Goal: Task Accomplishment & Management: Use online tool/utility

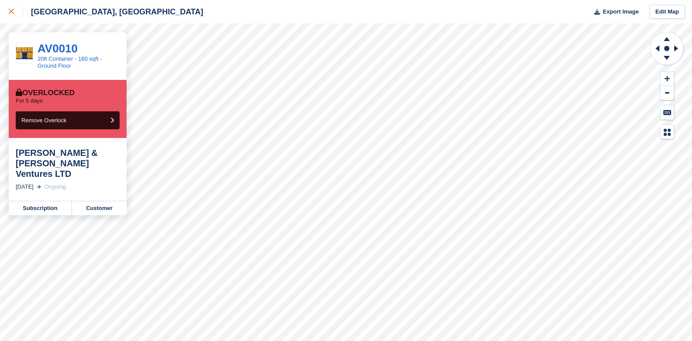
click at [9, 10] on icon at bounding box center [11, 11] width 5 height 5
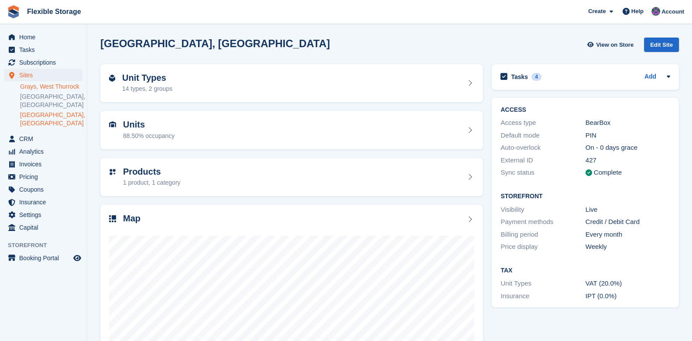
click at [54, 85] on link "Grays, West Thurrock" at bounding box center [51, 86] width 62 height 8
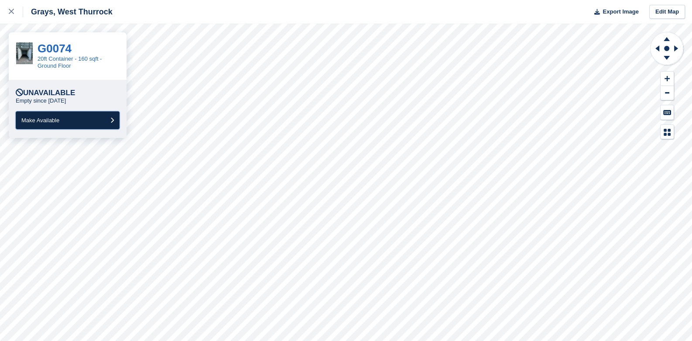
click at [43, 125] on button "Make Available" at bounding box center [68, 120] width 104 height 18
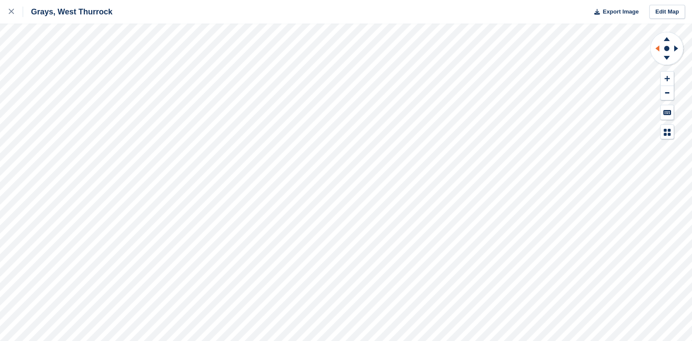
click at [660, 51] on icon at bounding box center [656, 48] width 11 height 23
click at [676, 48] on icon at bounding box center [676, 48] width 4 height 6
click at [665, 56] on icon at bounding box center [667, 58] width 6 height 4
